Goal: Task Accomplishment & Management: Manage account settings

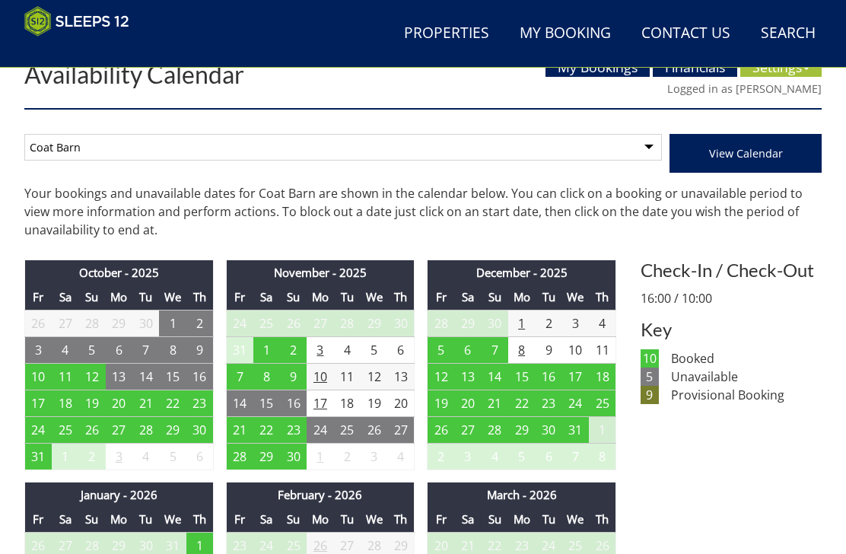
scroll to position [546, 0]
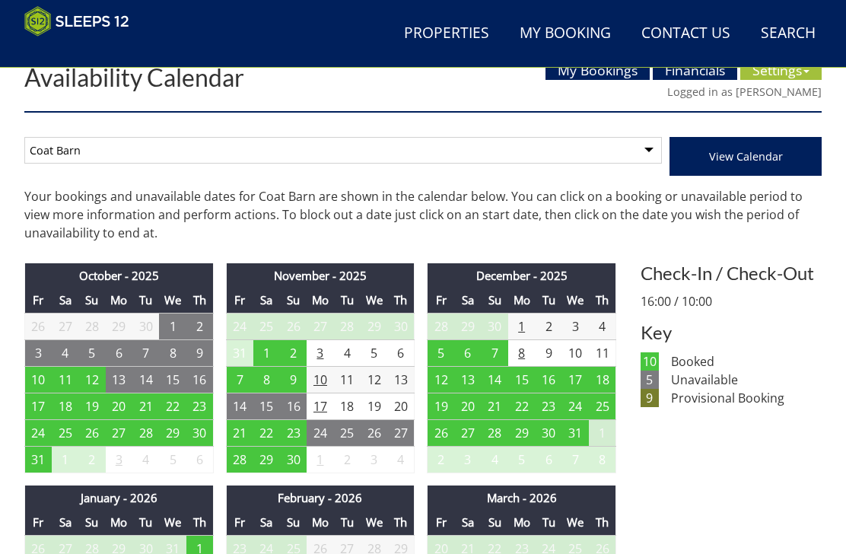
click at [644, 158] on select "Foxcombe Coat Barn" at bounding box center [343, 150] width 638 height 27
select select "260"
click at [741, 161] on span "View Calendar" at bounding box center [746, 156] width 74 height 14
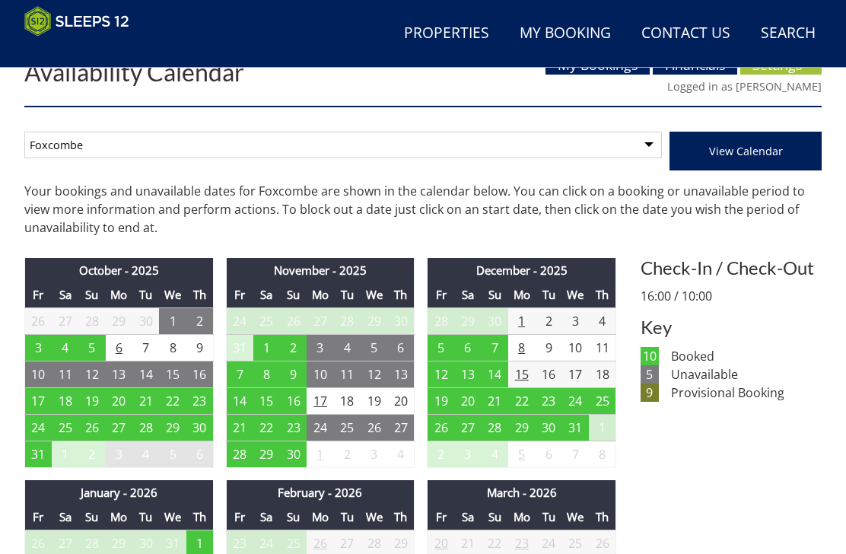
scroll to position [546, 0]
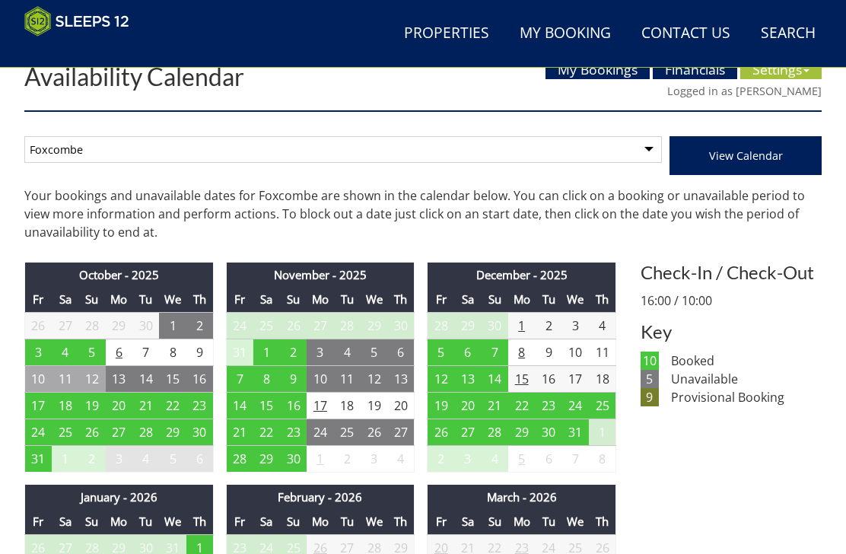
click at [97, 372] on td "12" at bounding box center [91, 378] width 27 height 27
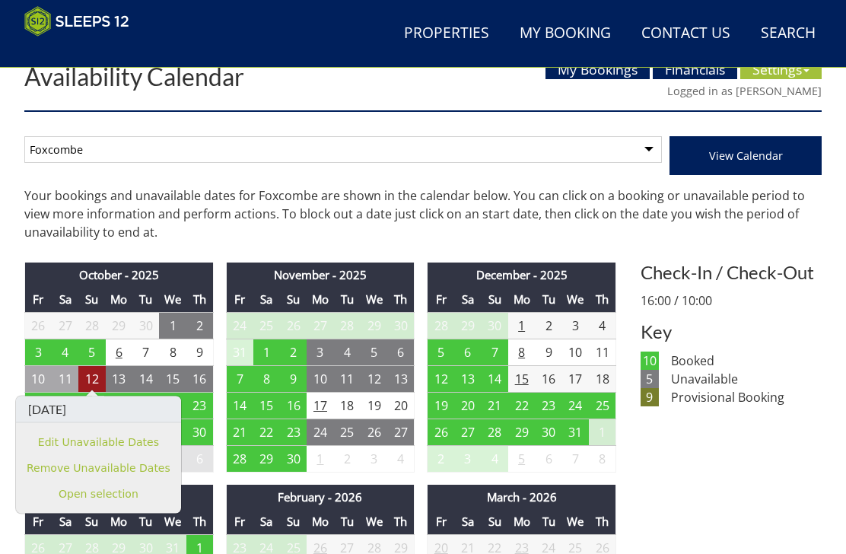
scroll to position [616, 0]
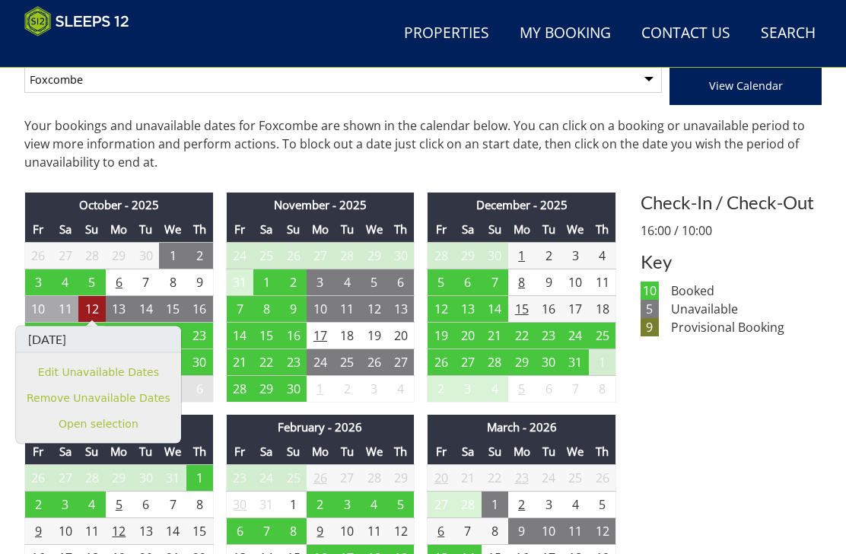
click at [235, 422] on th "February - 2026" at bounding box center [320, 427] width 189 height 25
click at [150, 283] on td "7" at bounding box center [145, 282] width 27 height 27
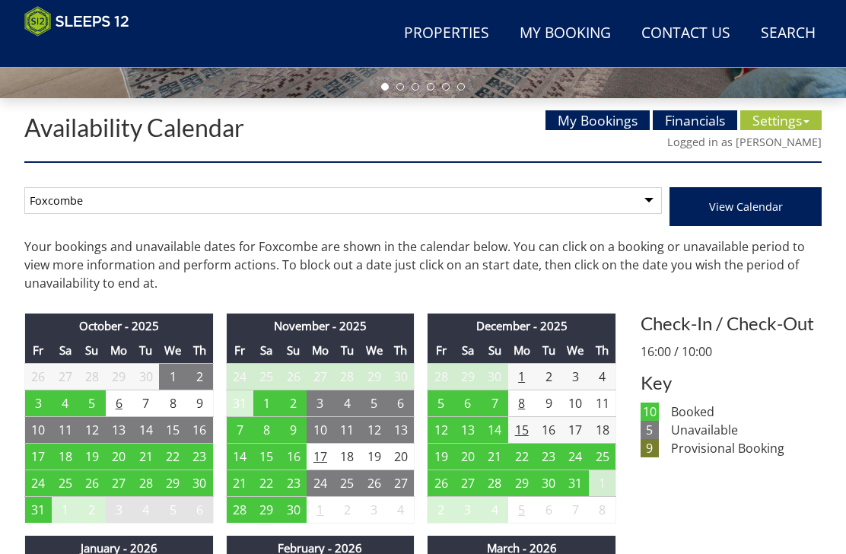
scroll to position [495, 0]
click at [705, 126] on link "Financials" at bounding box center [695, 120] width 84 height 20
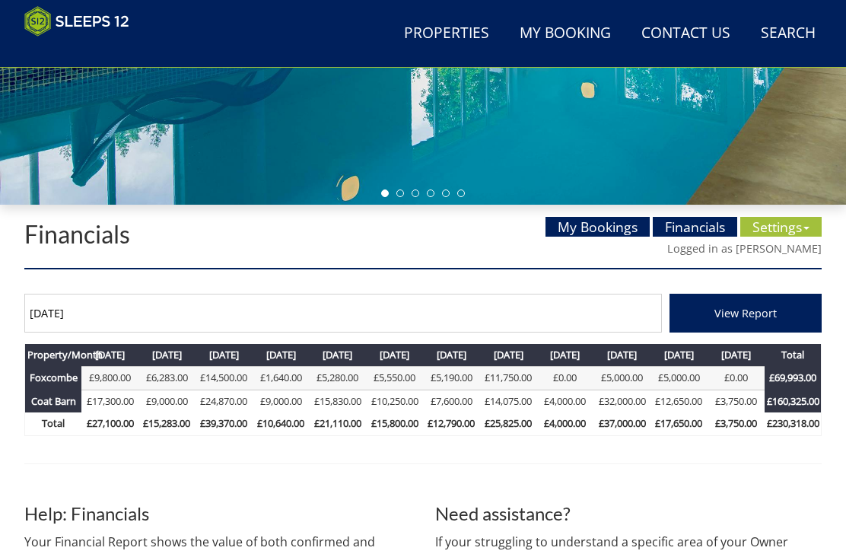
scroll to position [389, 0]
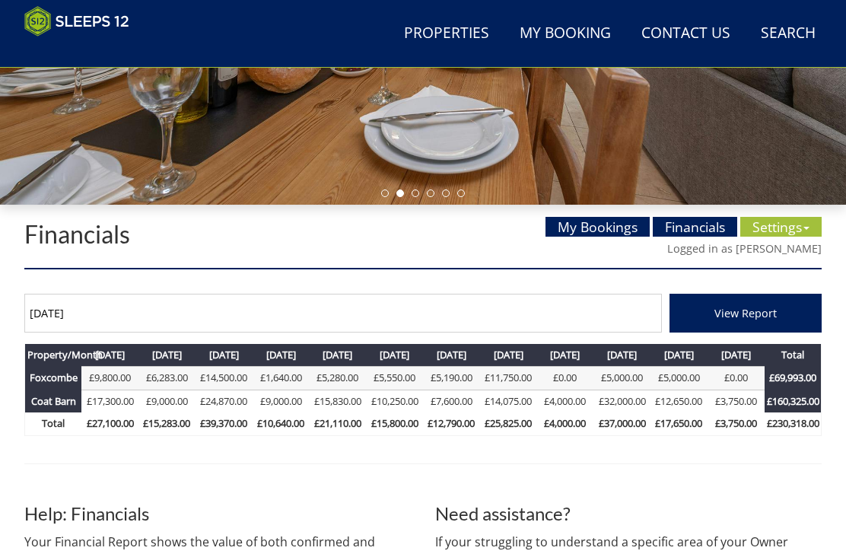
click at [794, 230] on link "Settings" at bounding box center [780, 227] width 81 height 20
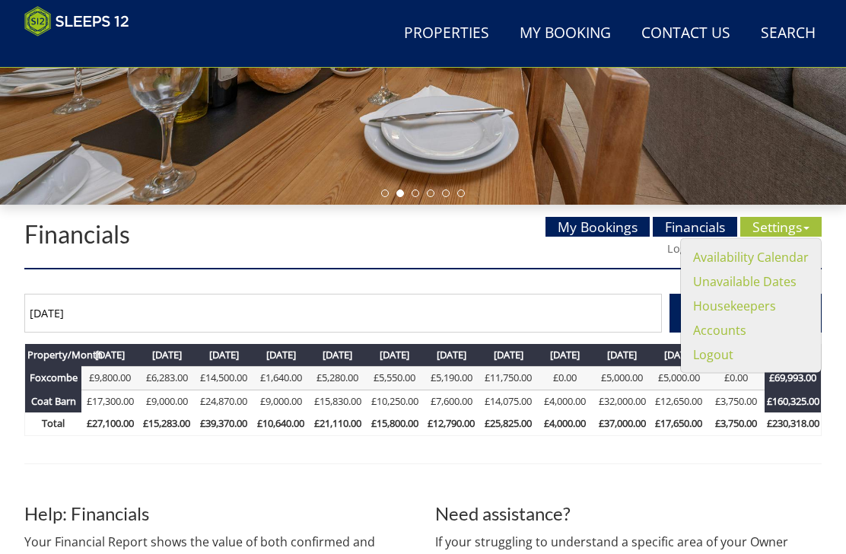
click at [774, 264] on link "Availability Calendar" at bounding box center [751, 257] width 116 height 17
select select "261"
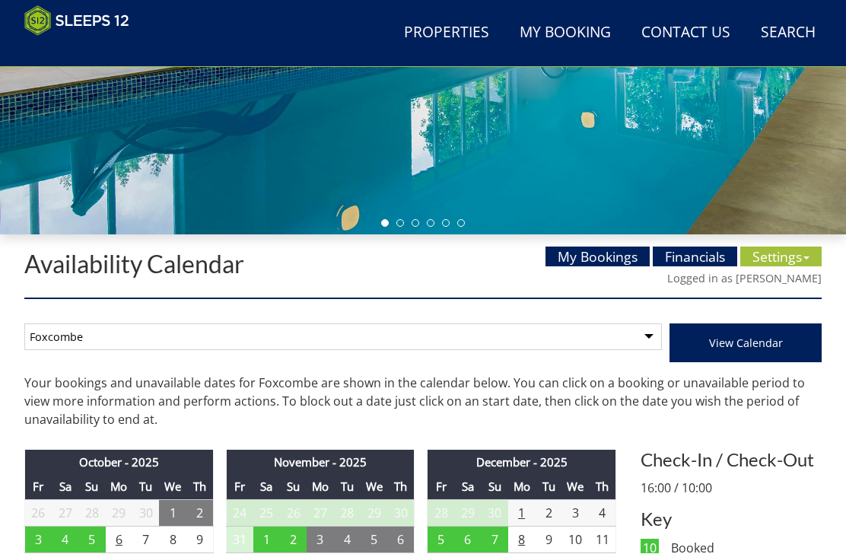
scroll to position [359, 0]
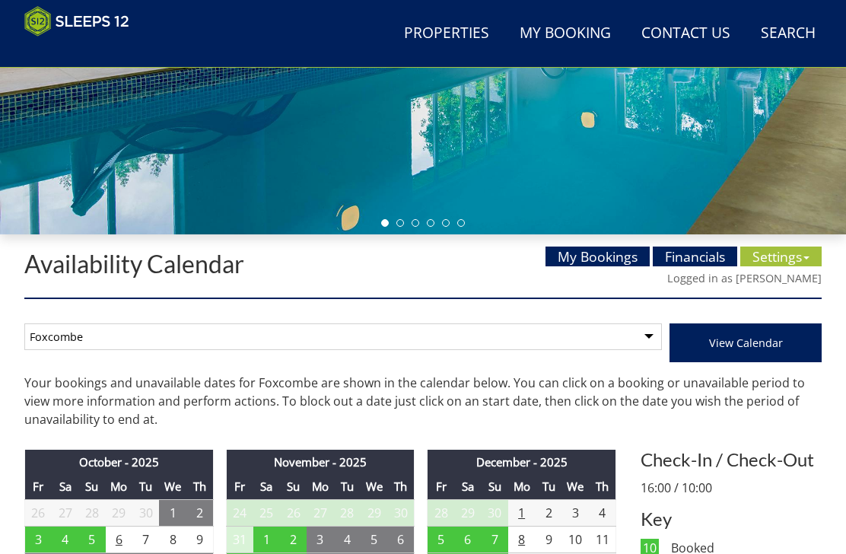
click at [690, 266] on link "Financials" at bounding box center [695, 257] width 84 height 20
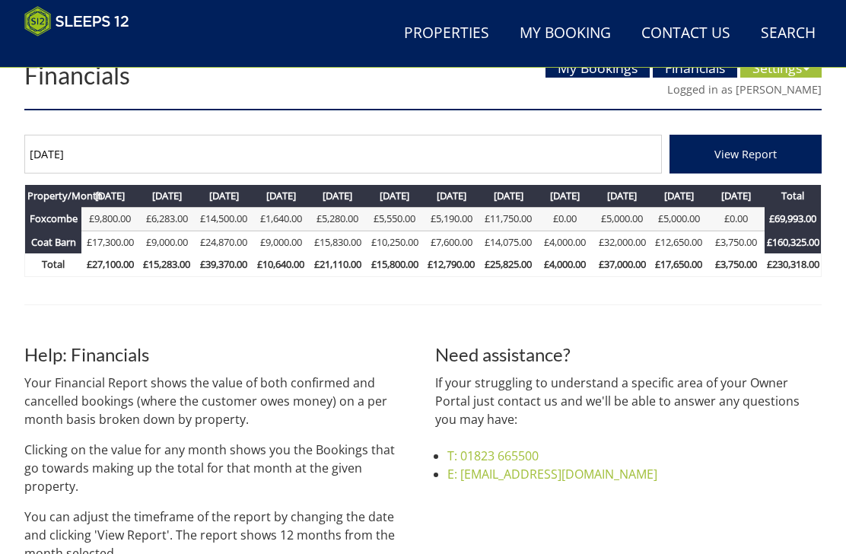
scroll to position [558, 0]
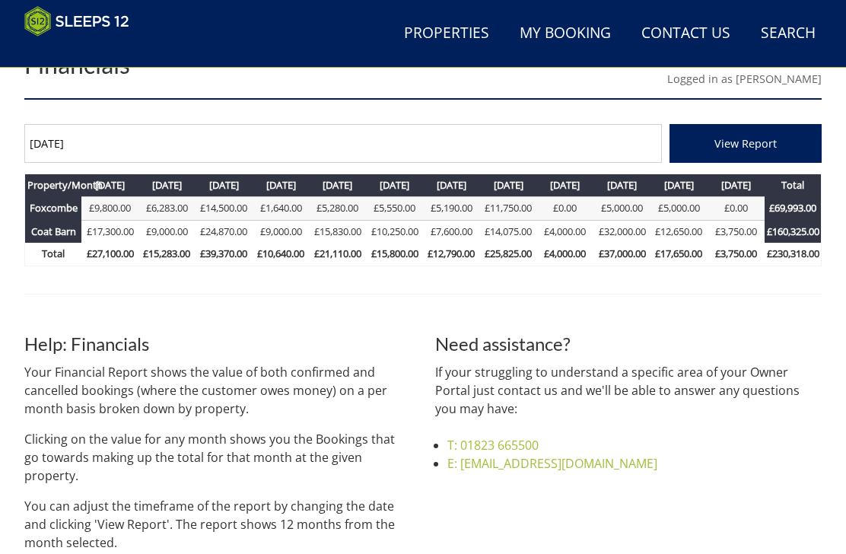
click at [180, 201] on link "£6,283.00" at bounding box center [167, 208] width 42 height 14
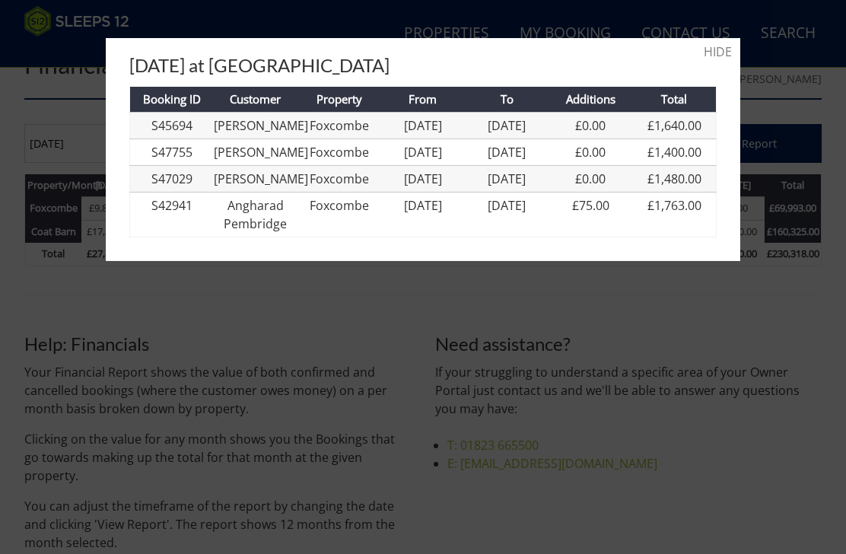
click at [462, 356] on div at bounding box center [423, 277] width 846 height 554
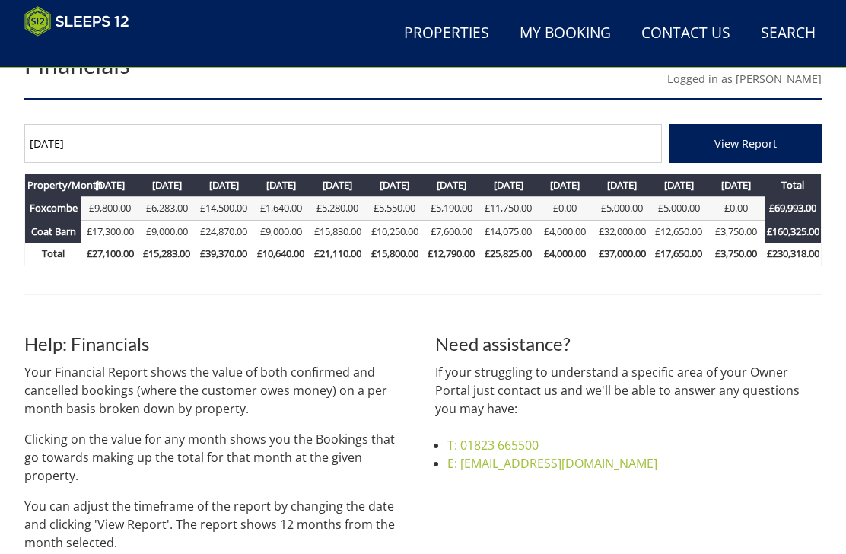
click at [178, 208] on link "£6,283.00" at bounding box center [167, 208] width 42 height 14
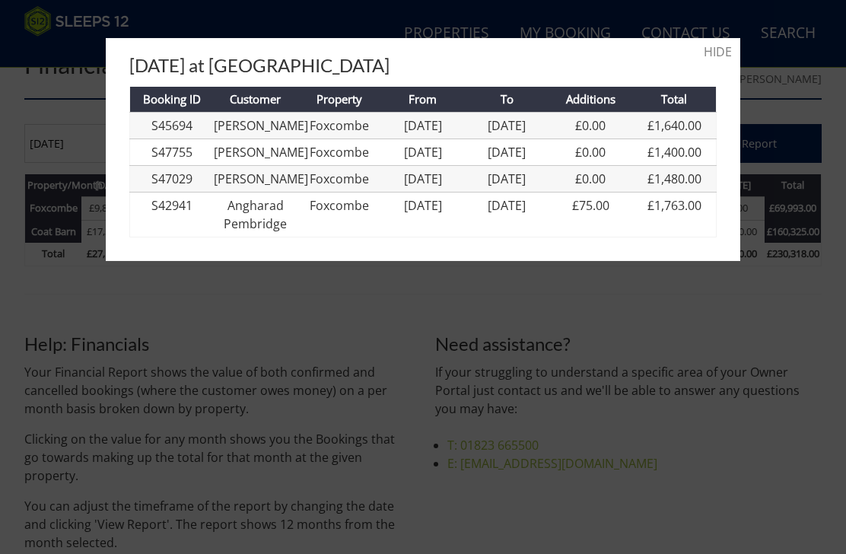
click at [249, 229] on link "Angharad Pembridge" at bounding box center [255, 214] width 63 height 35
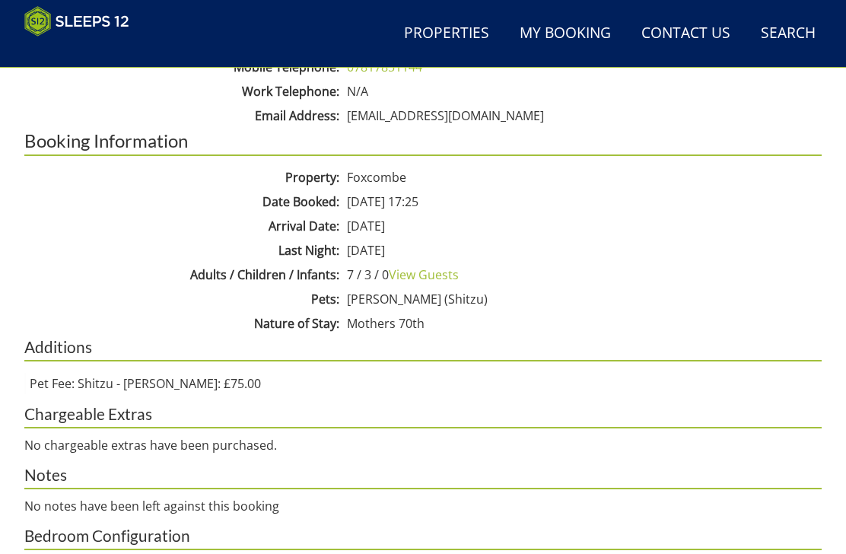
scroll to position [1008, 0]
